Goal: Task Accomplishment & Management: Use online tool/utility

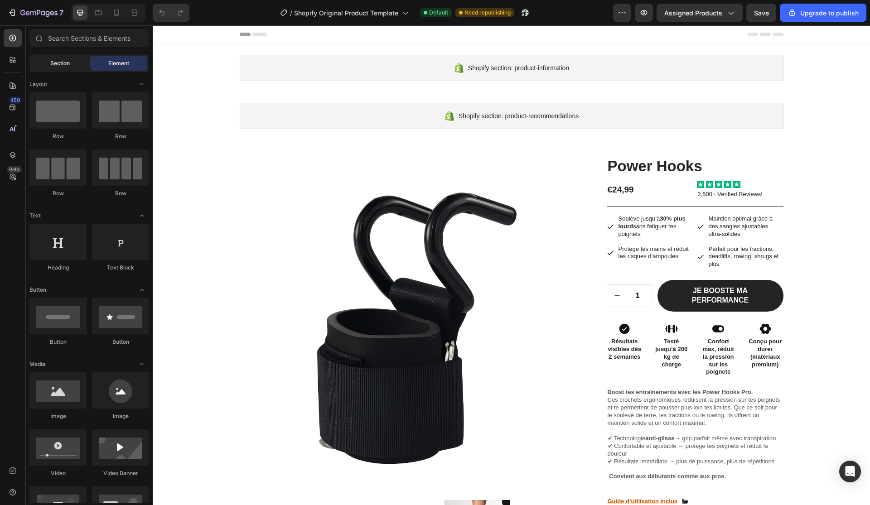
click at [72, 62] on div "Section" at bounding box center [59, 63] width 57 height 15
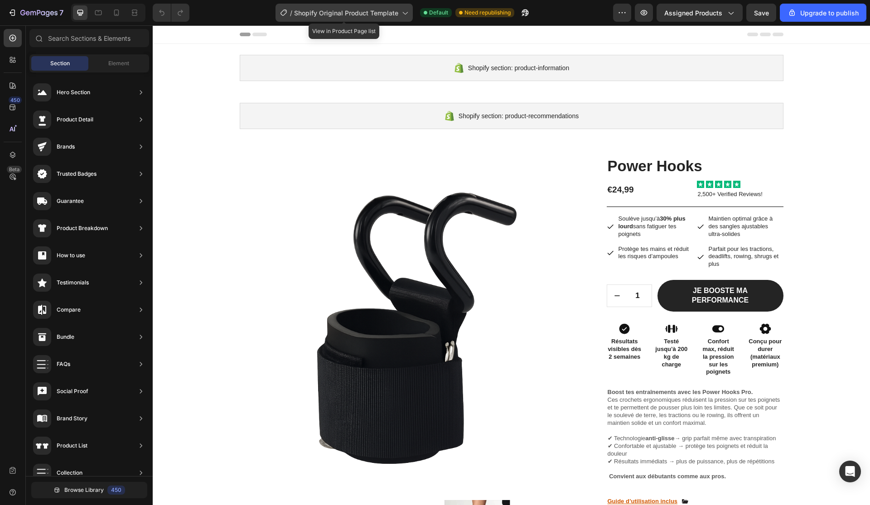
click at [343, 11] on span "Shopify Original Product Template" at bounding box center [346, 13] width 104 height 10
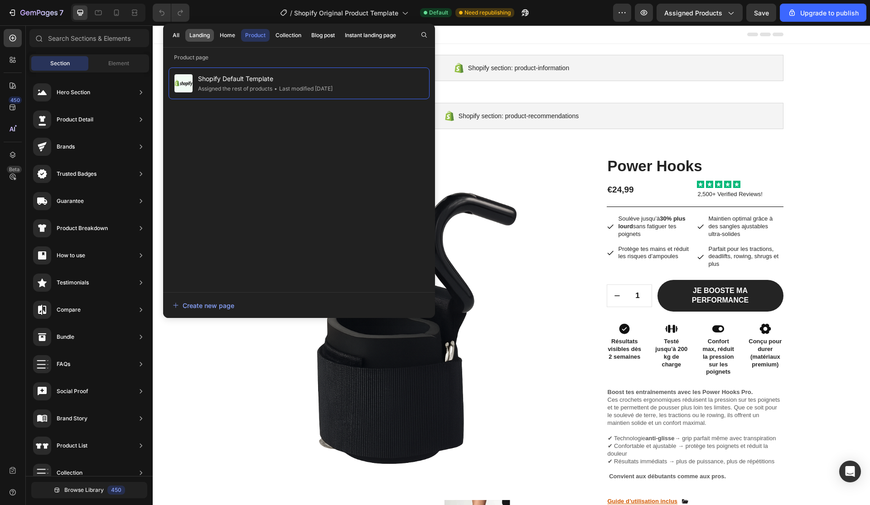
click at [201, 35] on div "Landing" at bounding box center [199, 35] width 20 height 8
click at [237, 27] on div "All Landing Home Product Collection Blog post Instant landing page" at bounding box center [284, 36] width 242 height 24
click at [234, 34] on div "Home" at bounding box center [227, 35] width 15 height 8
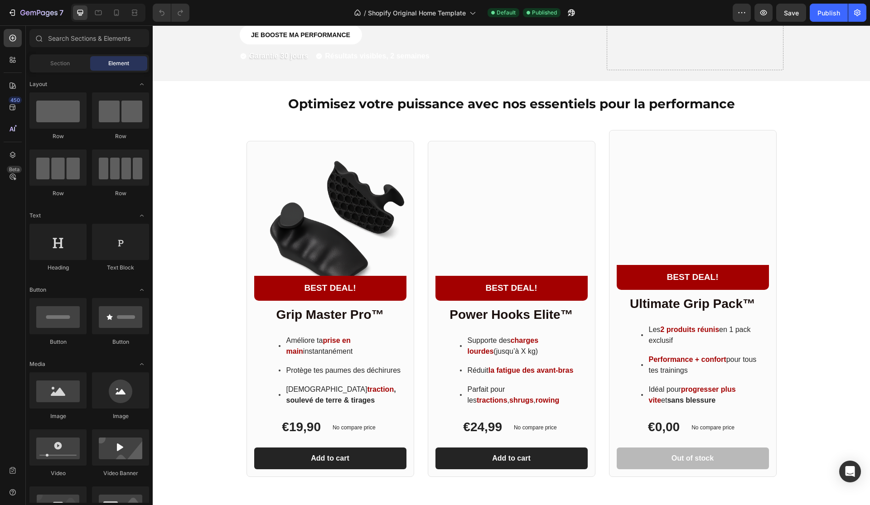
scroll to position [456, 0]
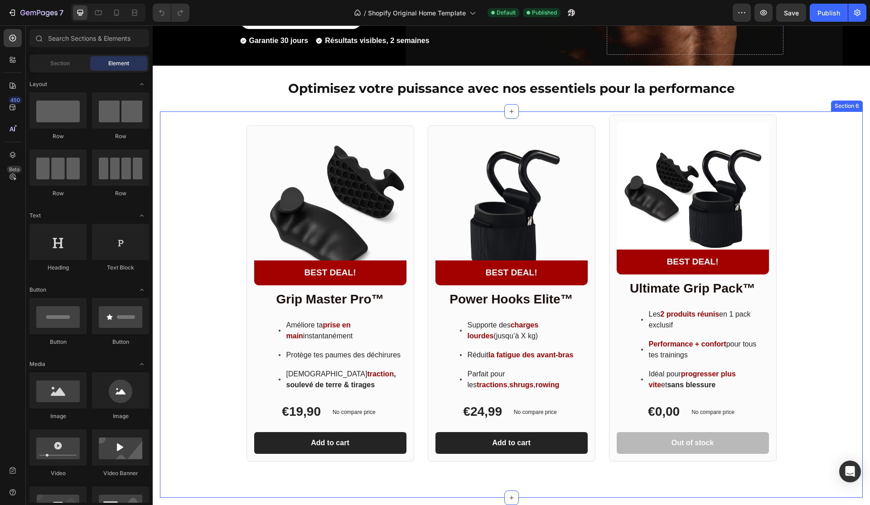
click at [825, 153] on div "Product Images BEST DEAL! Text Block Row Row Grip Master Pro™ Heading Améliore …" at bounding box center [511, 288] width 703 height 347
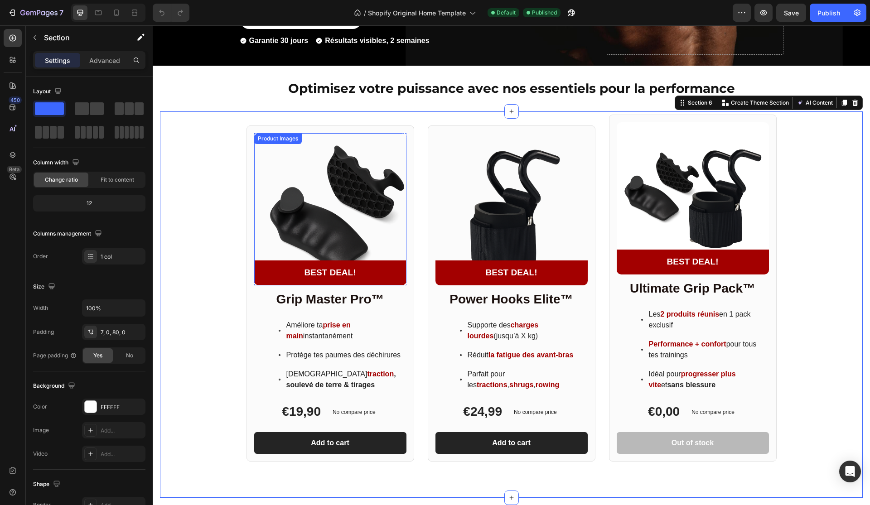
click at [364, 183] on img at bounding box center [330, 209] width 152 height 152
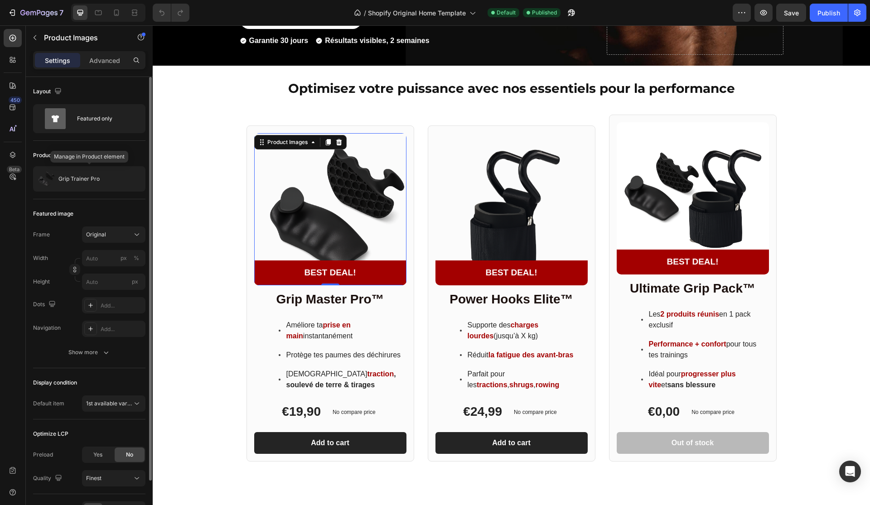
click at [106, 196] on div "Product source Grip Trainer Pro" at bounding box center [89, 170] width 112 height 58
click at [118, 188] on div "Grip Trainer Pro" at bounding box center [89, 178] width 112 height 25
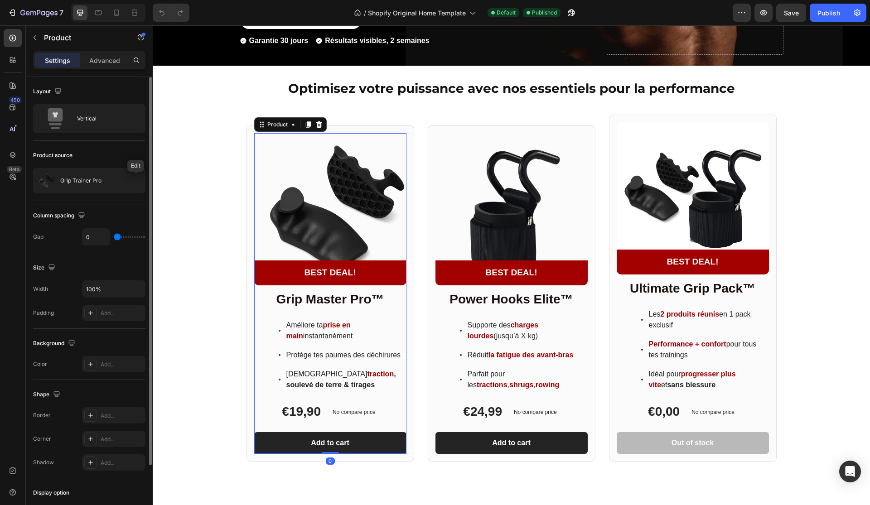
click at [0, 0] on icon "button" at bounding box center [0, 0] width 0 height 0
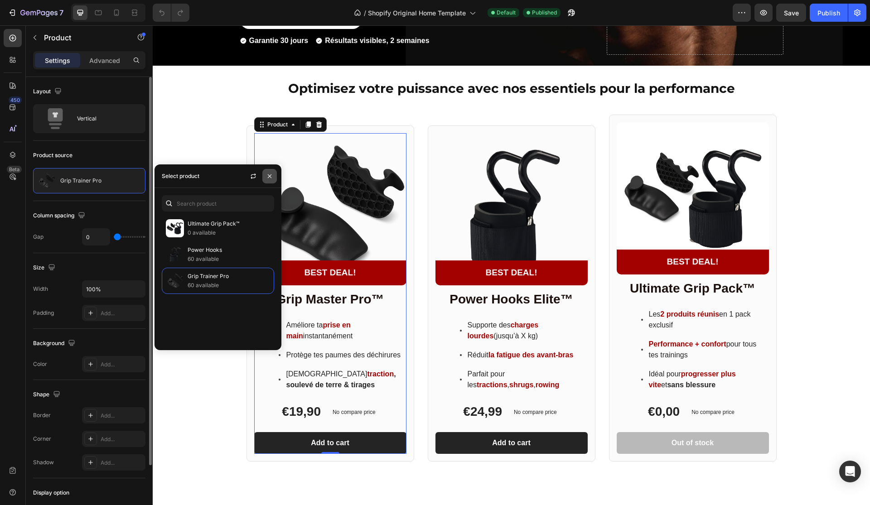
click at [272, 181] on button "button" at bounding box center [269, 176] width 15 height 15
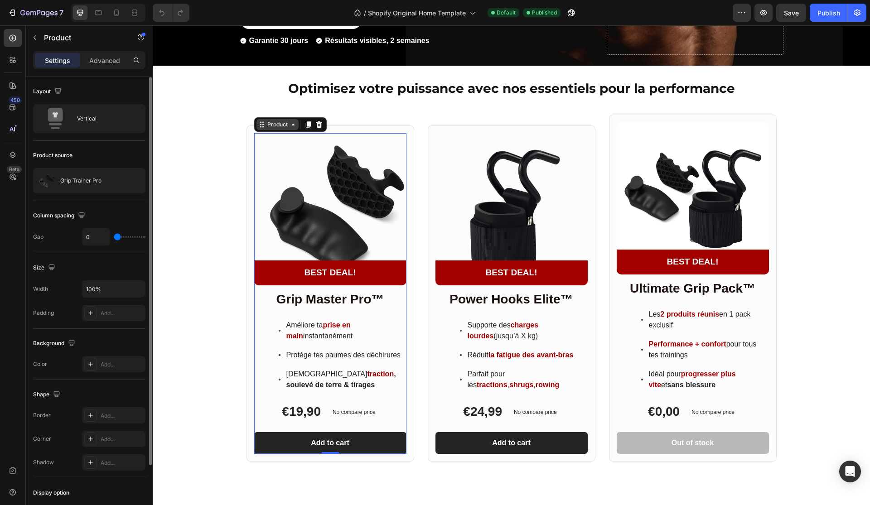
click at [276, 121] on div "Product" at bounding box center [278, 125] width 24 height 8
click at [122, 175] on div at bounding box center [125, 181] width 40 height 24
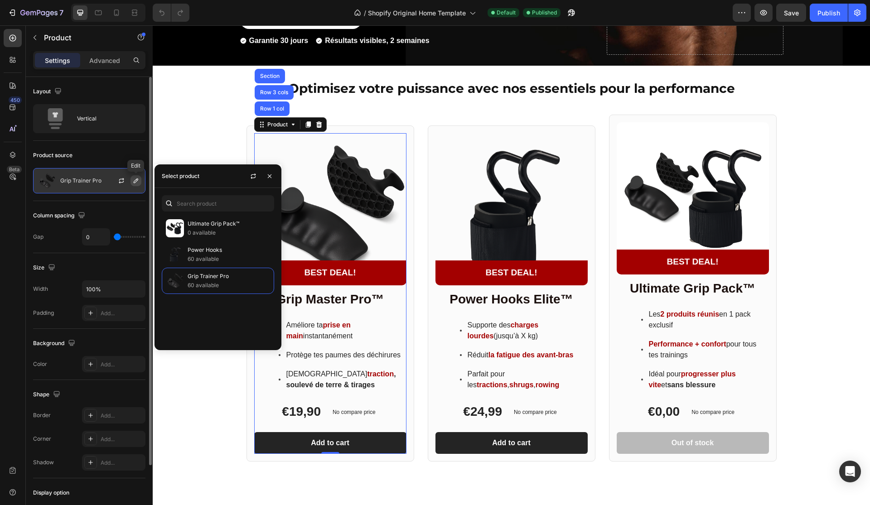
click at [134, 180] on icon "button" at bounding box center [135, 180] width 7 height 7
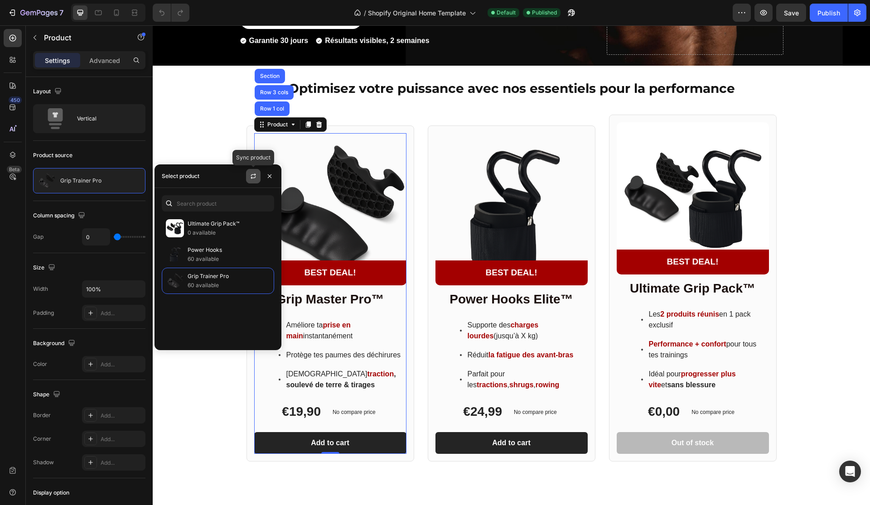
click at [256, 173] on icon "button" at bounding box center [253, 176] width 7 height 7
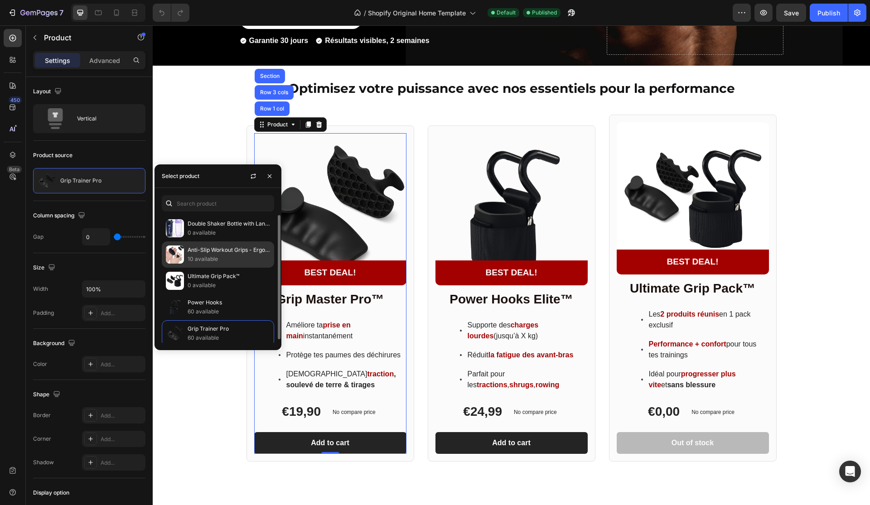
click at [213, 250] on p "Anti-Slip Workout Grips - Ergonomic Rubber Hand Protector Gloves for Weight Lif…" at bounding box center [229, 250] width 82 height 9
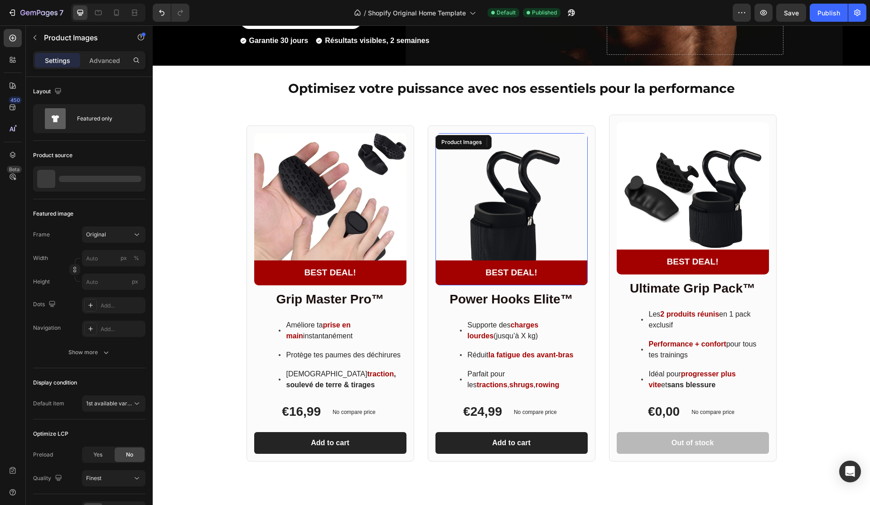
click at [495, 222] on img at bounding box center [511, 209] width 152 height 152
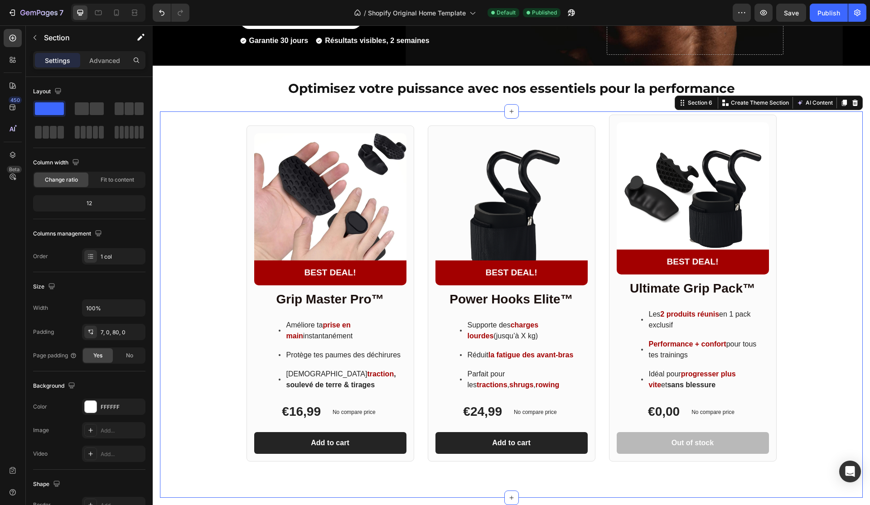
click at [800, 129] on div "Product Images BEST DEAL! Text Block Row Row Grip Master Pro™ Heading Améliore …" at bounding box center [511, 288] width 703 height 347
click at [838, 208] on div "Product Images BEST DEAL! Text Block Row Row Grip Master Pro™ Heading Améliore …" at bounding box center [511, 288] width 703 height 347
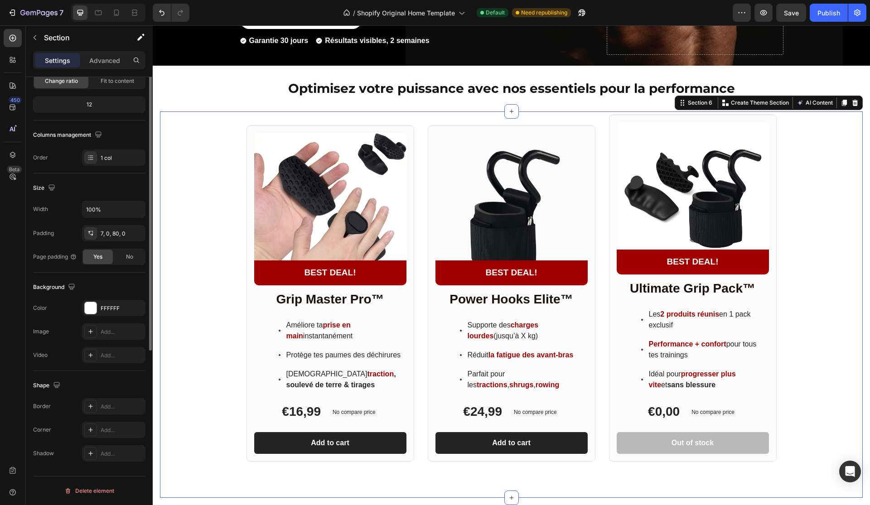
scroll to position [0, 0]
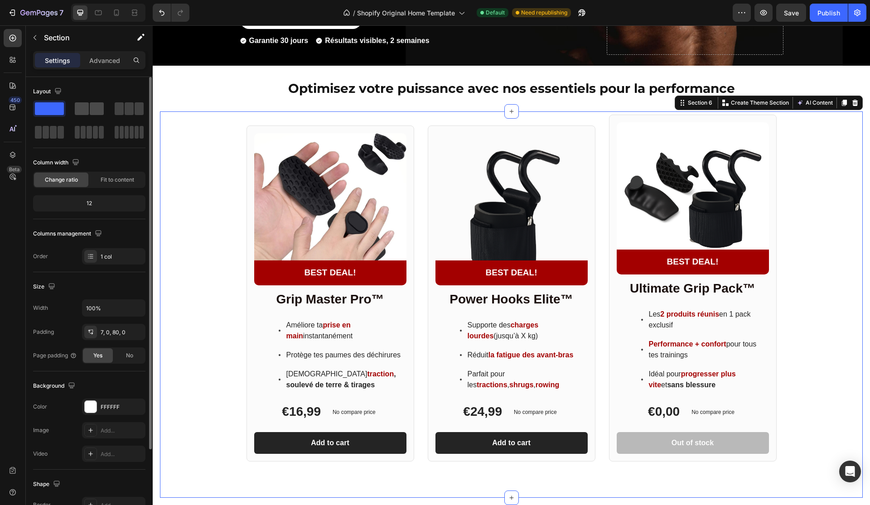
click at [84, 106] on span at bounding box center [82, 108] width 14 height 13
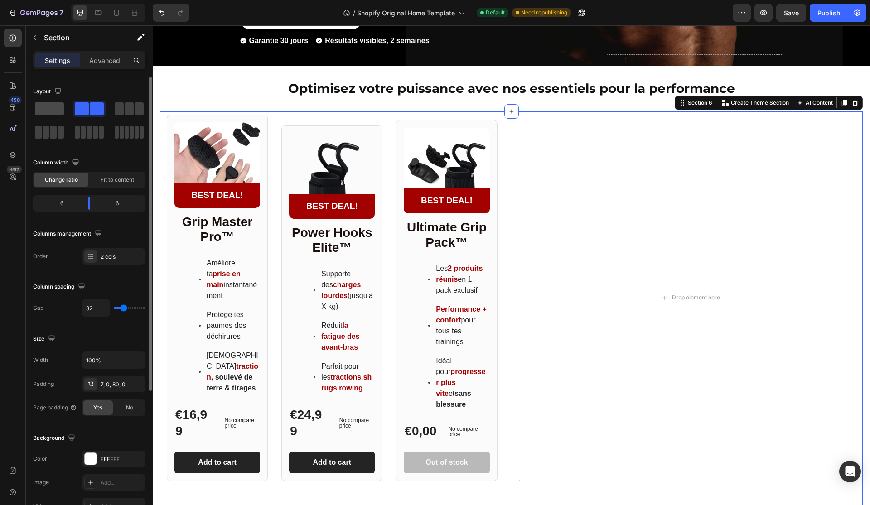
click at [55, 109] on span at bounding box center [49, 108] width 29 height 13
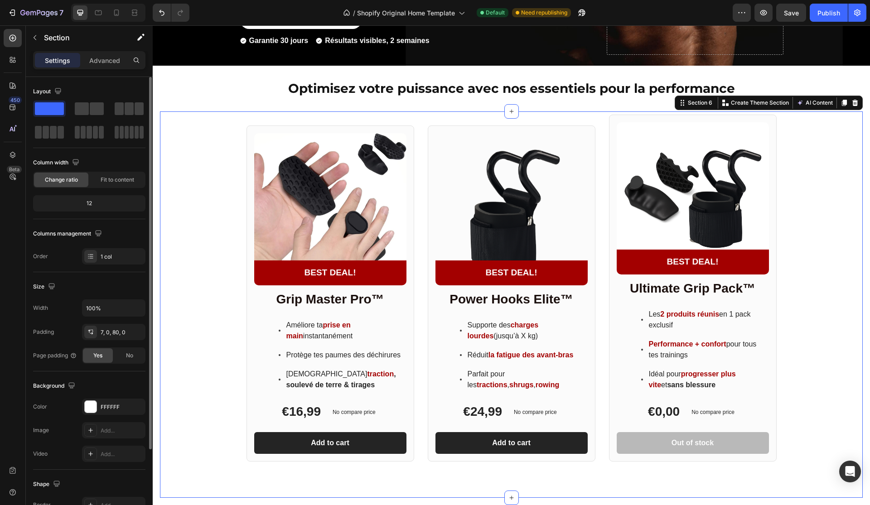
click at [54, 108] on span at bounding box center [49, 108] width 29 height 13
click at [103, 178] on span "Fit to content" at bounding box center [118, 180] width 34 height 8
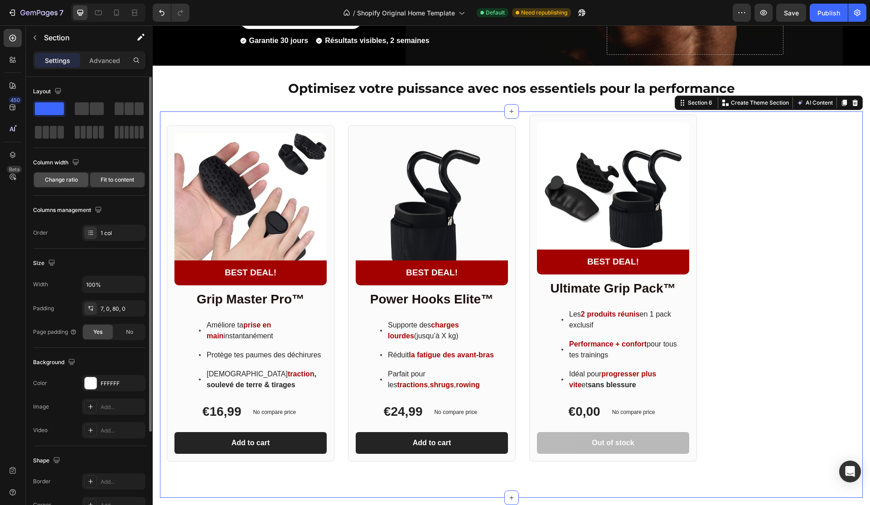
click at [73, 180] on span "Change ratio" at bounding box center [61, 180] width 33 height 8
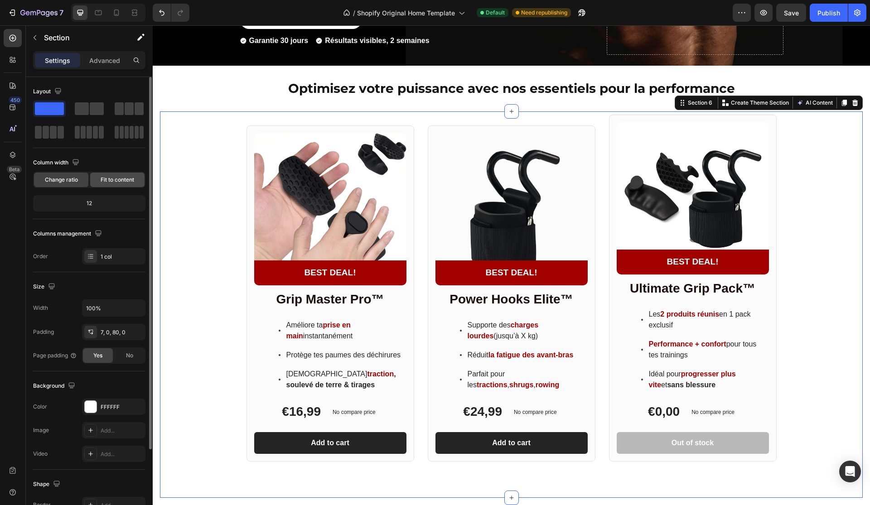
click at [134, 180] on span "Fit to content" at bounding box center [118, 180] width 34 height 8
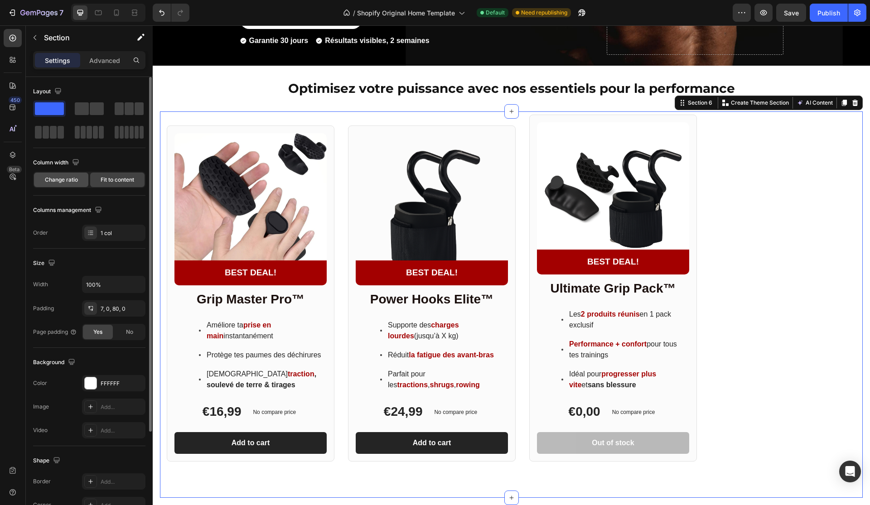
click at [83, 184] on div "Change ratio" at bounding box center [61, 180] width 54 height 15
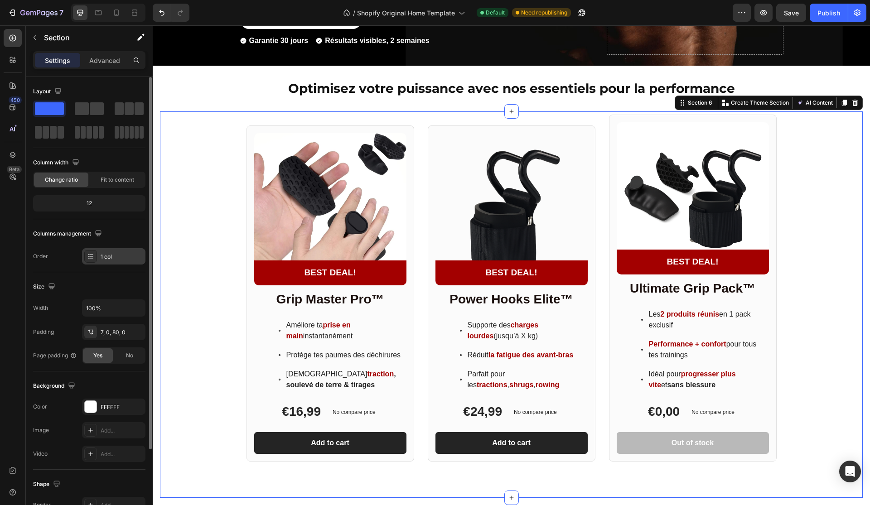
click at [113, 252] on div "1 col" at bounding box center [113, 256] width 63 height 16
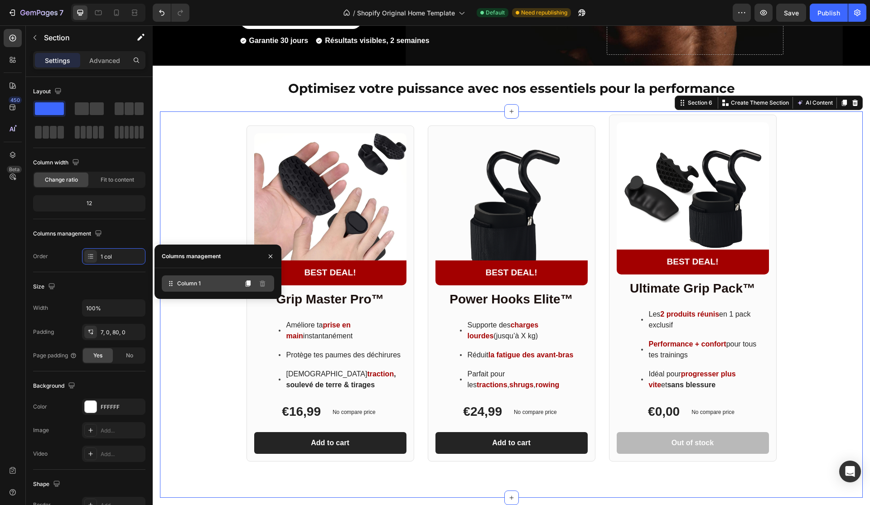
click at [208, 284] on div "Column 1" at bounding box center [218, 284] width 112 height 16
click at [251, 285] on button at bounding box center [248, 283] width 15 height 15
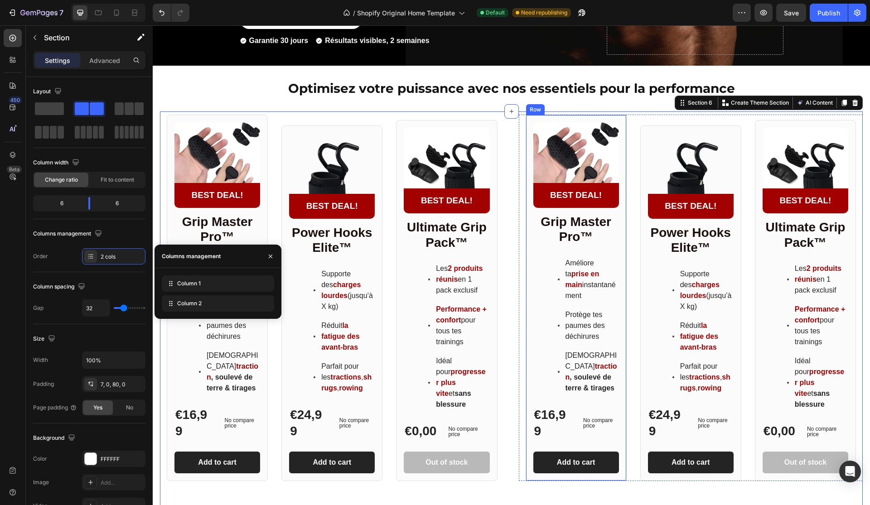
click at [625, 252] on div "Product Images BEST DEAL! Text Block Row Row Grip Master Pro™ Heading Améliore …" at bounding box center [576, 298] width 101 height 367
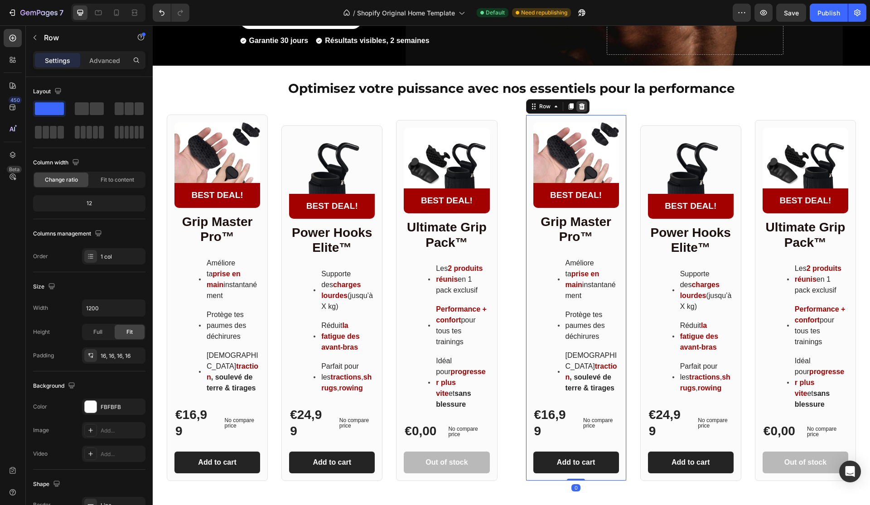
click at [580, 110] on icon at bounding box center [582, 106] width 6 height 6
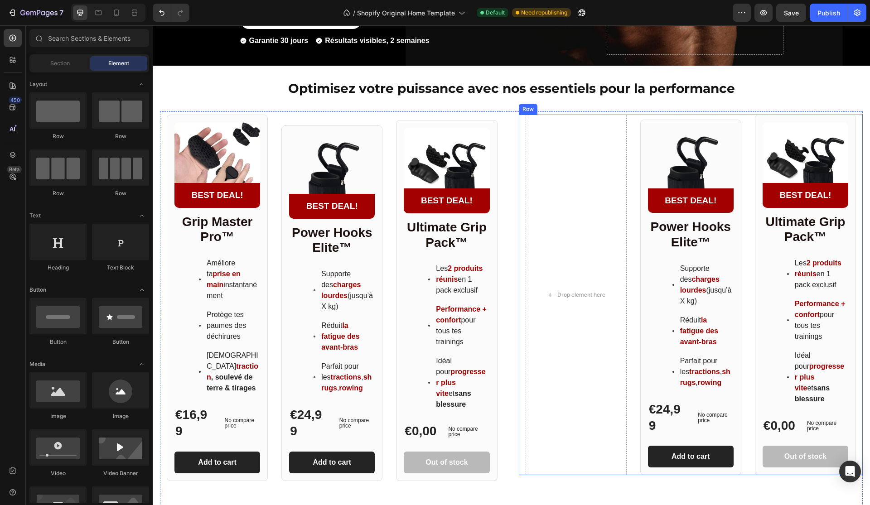
click at [564, 133] on div "Drop element here" at bounding box center [576, 295] width 101 height 361
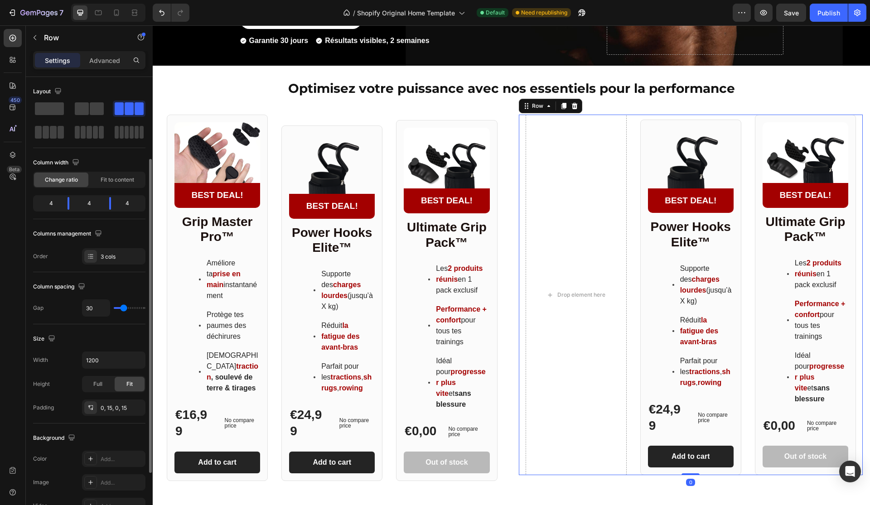
scroll to position [202, 0]
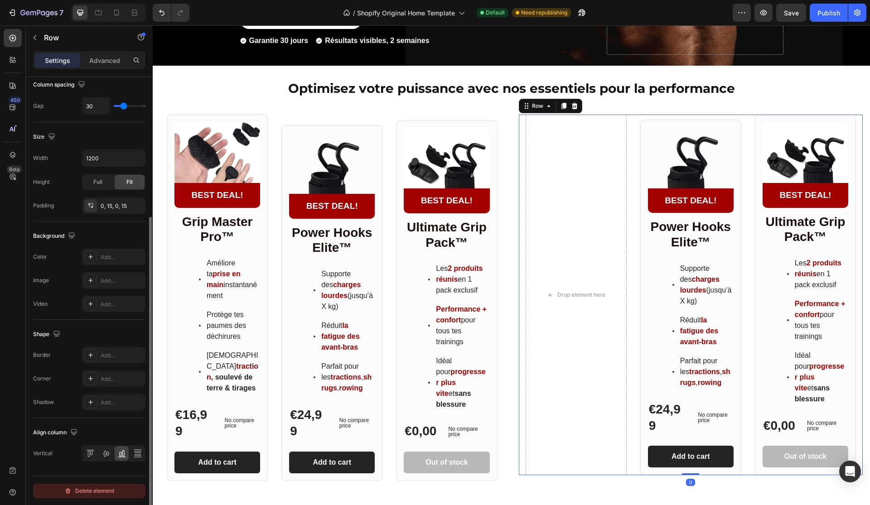
click at [94, 498] on button "Delete element" at bounding box center [89, 491] width 112 height 15
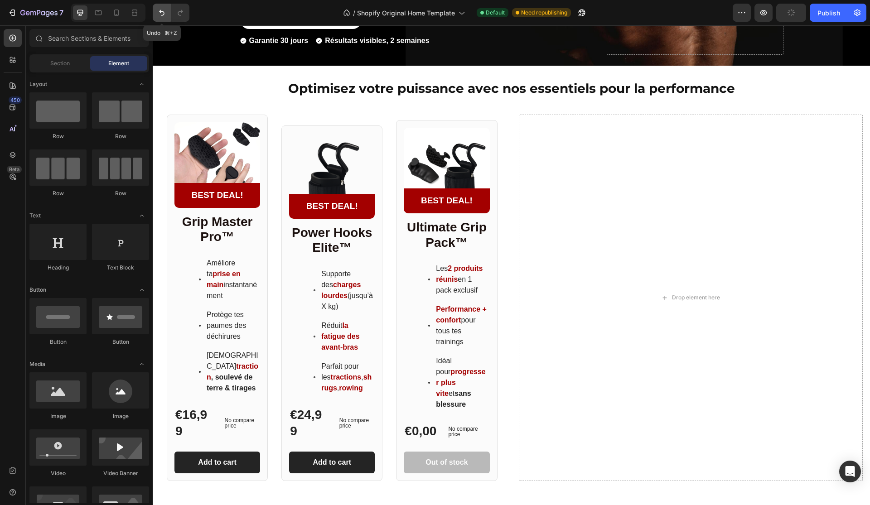
click at [166, 6] on button "Undo/Redo" at bounding box center [162, 13] width 18 height 18
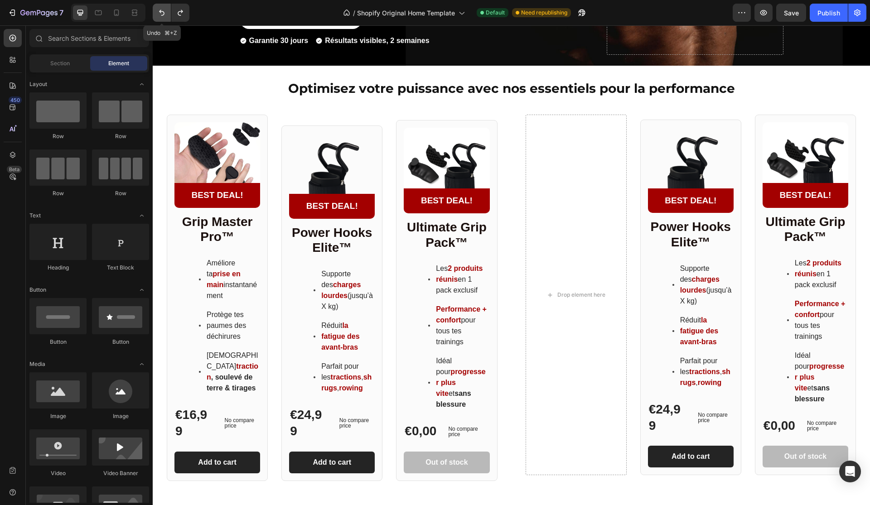
click at [166, 6] on button "Undo/Redo" at bounding box center [162, 13] width 18 height 18
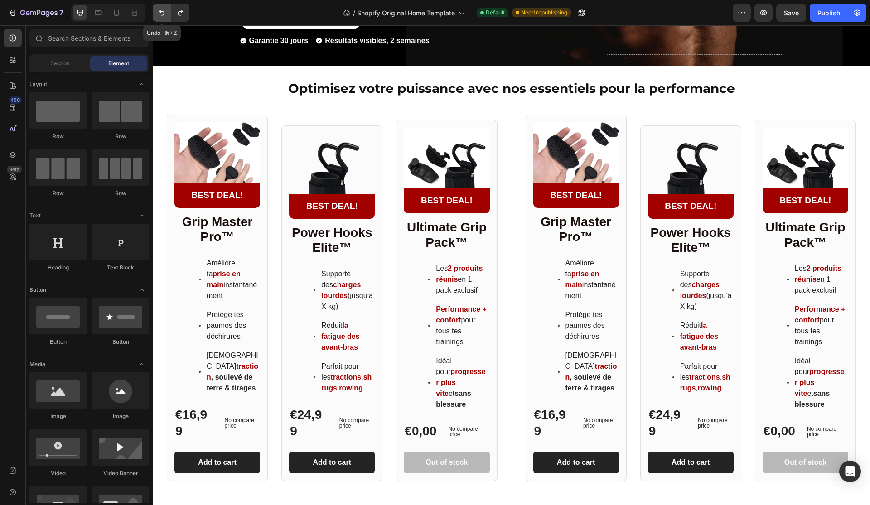
click at [166, 6] on button "Undo/Redo" at bounding box center [162, 13] width 18 height 18
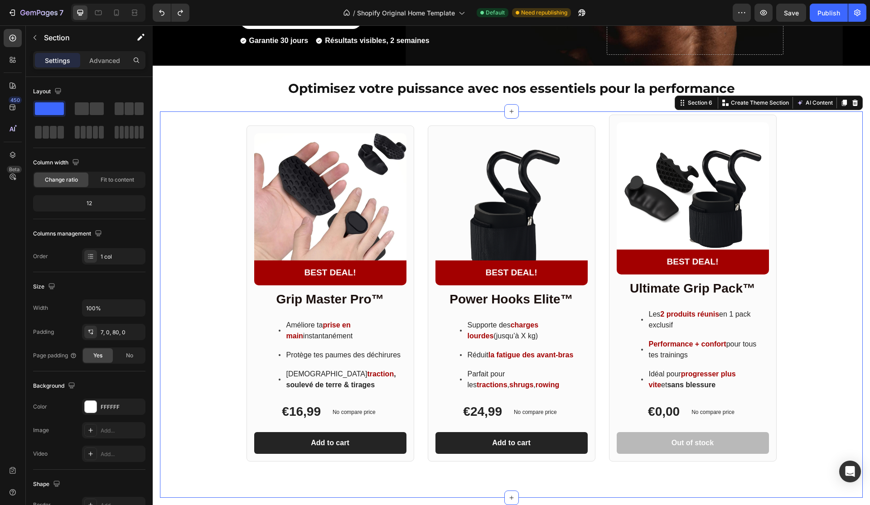
click at [236, 175] on div "Product Images BEST DEAL! Text Block Row Row Grip Master Pro™ Heading Améliore …" at bounding box center [511, 288] width 703 height 347
click at [100, 198] on div "12" at bounding box center [89, 203] width 109 height 13
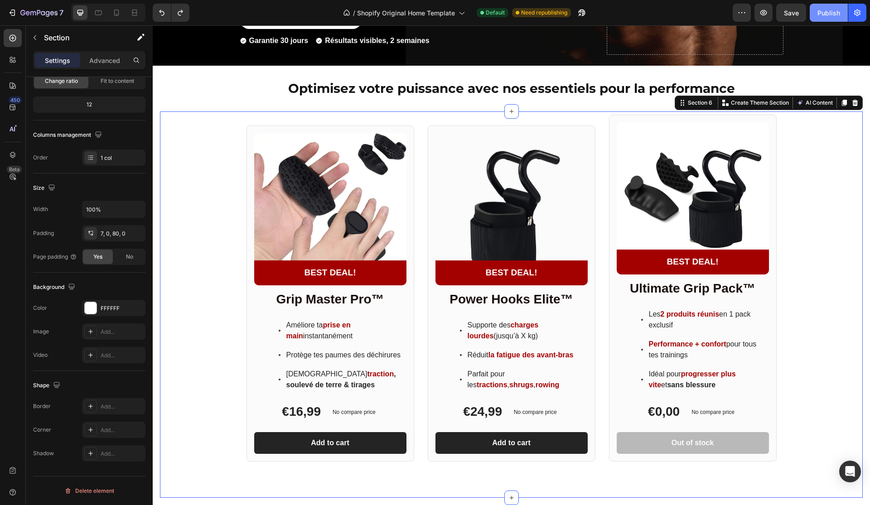
click at [836, 10] on div "Publish" at bounding box center [828, 13] width 23 height 10
click at [14, 151] on icon at bounding box center [12, 154] width 9 height 9
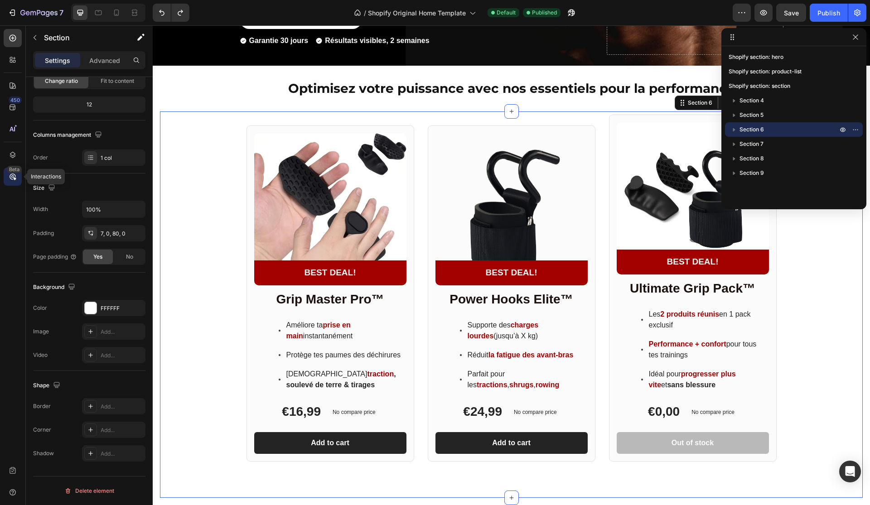
click at [14, 173] on icon at bounding box center [12, 176] width 9 height 9
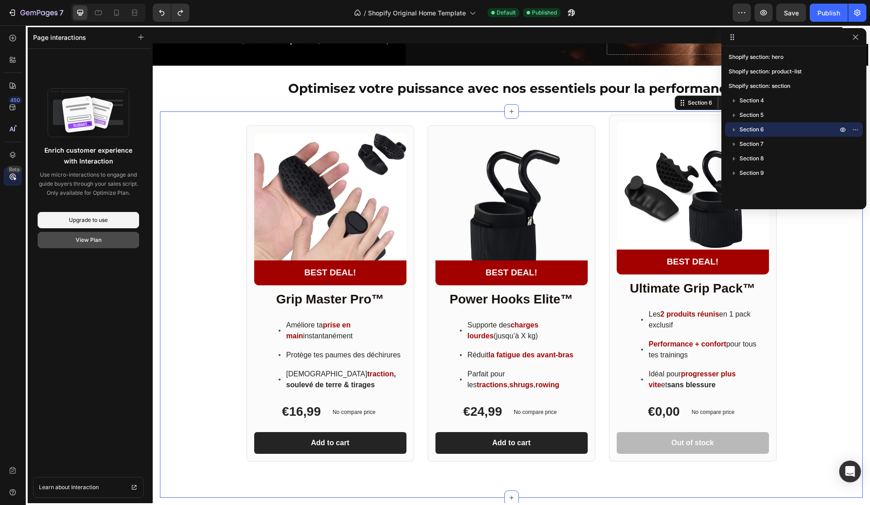
click at [99, 240] on div "View Plan" at bounding box center [89, 240] width 26 height 8
click at [222, 126] on div at bounding box center [511, 265] width 717 height 480
